Goal: Task Accomplishment & Management: Manage account settings

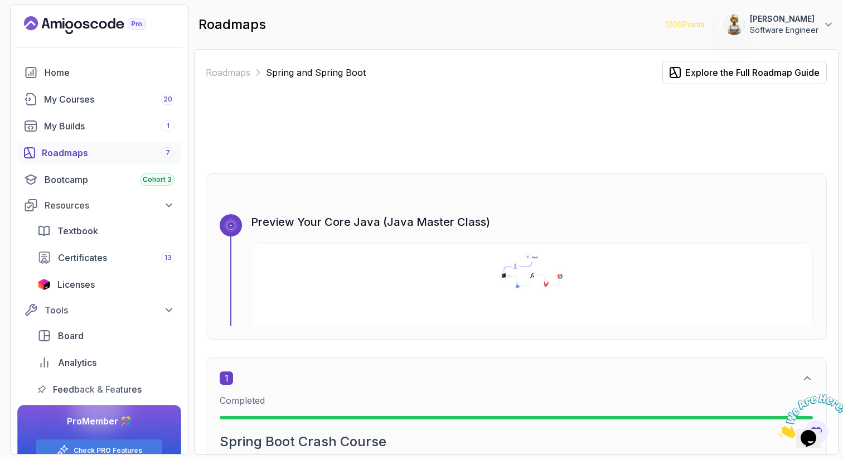
scroll to position [1089, 0]
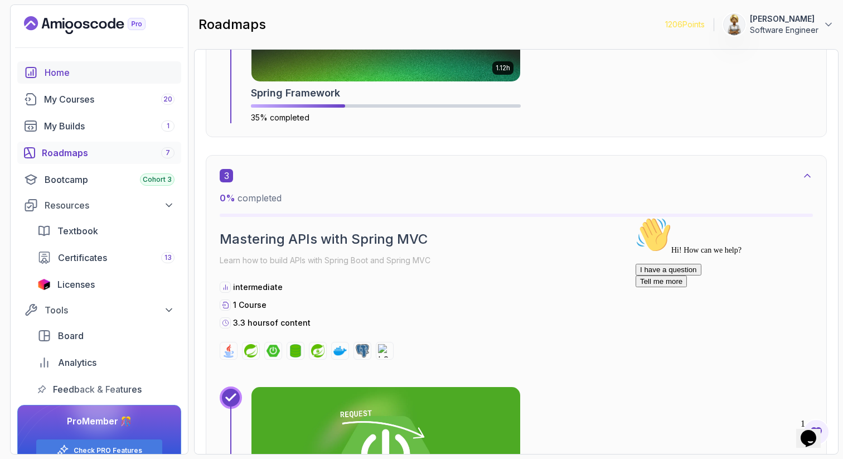
click at [53, 72] on div "Home" at bounding box center [110, 72] width 130 height 13
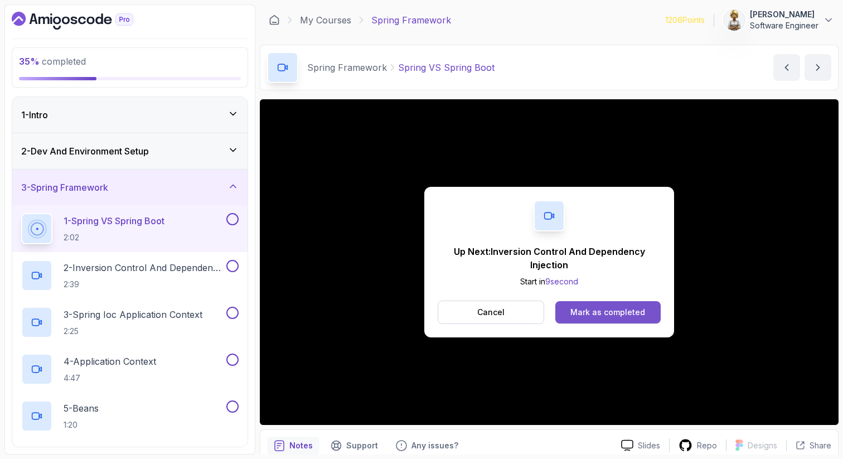
click at [639, 311] on div "Mark as completed" at bounding box center [607, 311] width 75 height 11
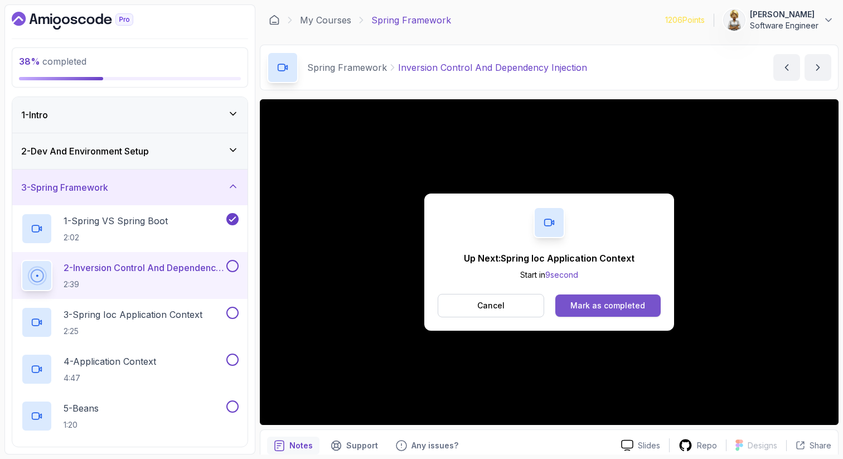
click at [655, 312] on button "Mark as completed" at bounding box center [607, 305] width 105 height 22
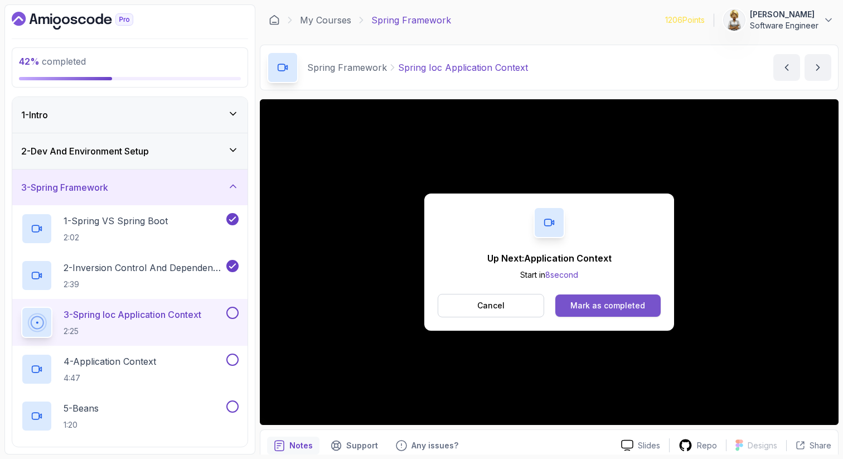
click at [583, 310] on div "Mark as completed" at bounding box center [607, 305] width 75 height 11
